Goal: Communication & Community: Share content

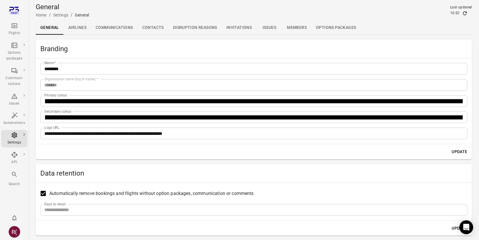
click at [250, 51] on h2 "Branding" at bounding box center [254, 48] width 428 height 9
click at [125, 27] on link "Communications" at bounding box center [114, 28] width 47 height 14
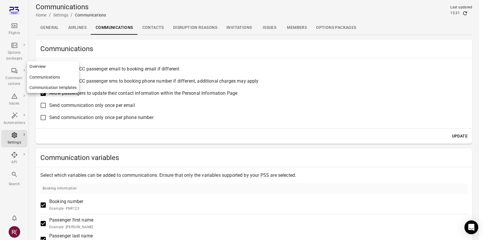
click at [15, 76] on div "Communi-cations" at bounding box center [14, 81] width 22 height 12
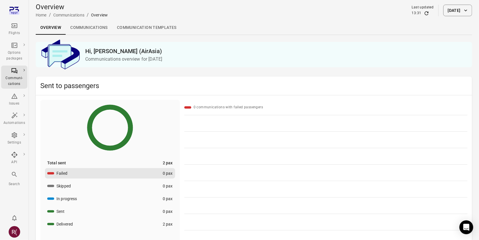
click at [82, 29] on link "Communications" at bounding box center [89, 28] width 47 height 14
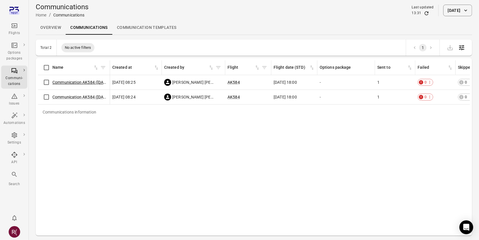
click at [81, 83] on link "Communication AK584 (9 Oct)" at bounding box center [81, 82] width 58 height 5
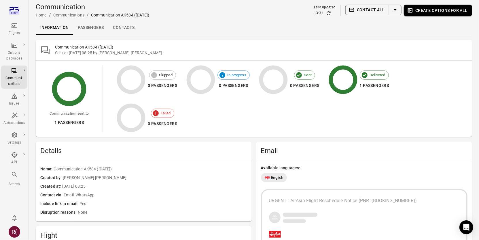
click at [15, 23] on icon "Main navigation" at bounding box center [14, 25] width 7 height 7
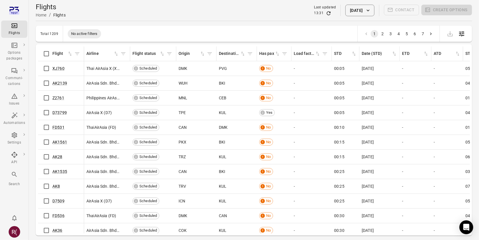
click at [14, 232] on div "R(" at bounding box center [15, 232] width 12 height 12
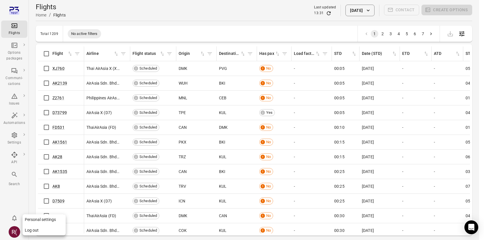
click at [30, 229] on button "Log out" at bounding box center [43, 230] width 43 height 11
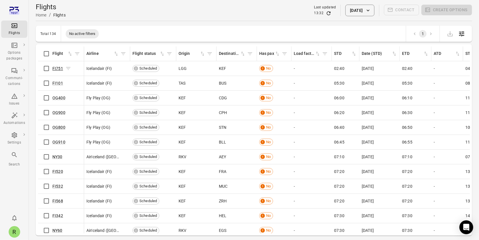
click at [60, 68] on link "FI751" at bounding box center [57, 68] width 11 height 5
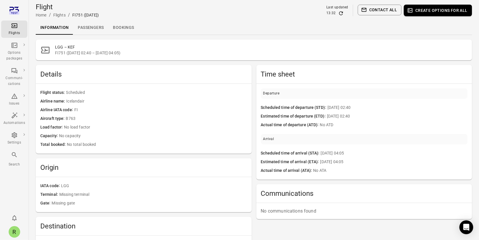
click at [12, 25] on icon "Main navigation" at bounding box center [15, 25] width 6 height 5
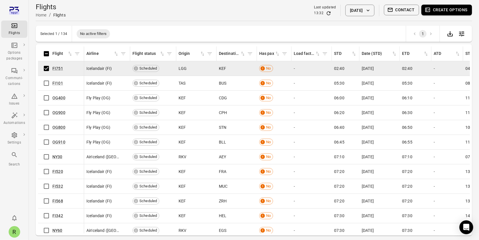
click at [409, 12] on button "Contact" at bounding box center [401, 10] width 35 height 11
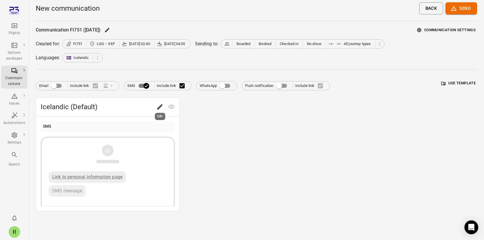
click at [164, 105] on button "Edit" at bounding box center [160, 107] width 12 height 12
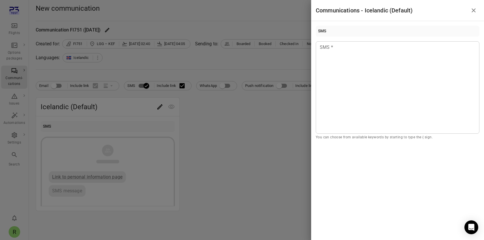
click at [475, 11] on icon "Close drawer" at bounding box center [474, 10] width 7 height 7
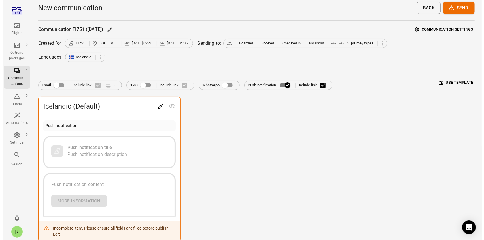
scroll to position [1, 0]
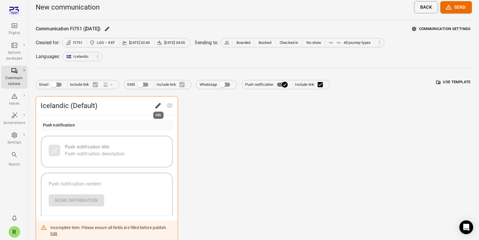
click at [158, 105] on icon "Edit" at bounding box center [158, 105] width 5 height 5
